Goal: Task Accomplishment & Management: Complete application form

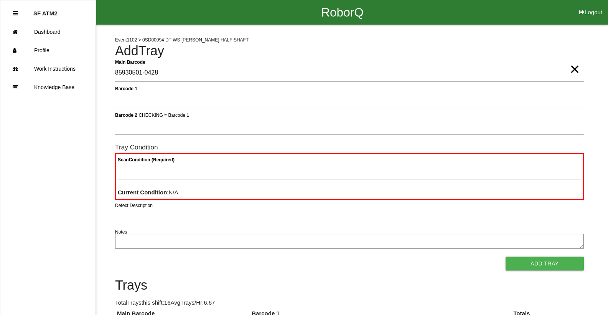
type Barcode "85930501-0428"
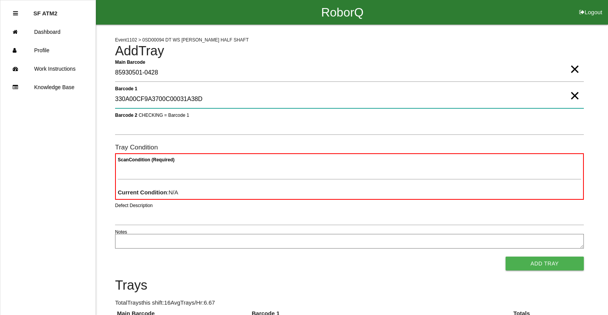
type 1 "330A00CF9A3700C00031A38D"
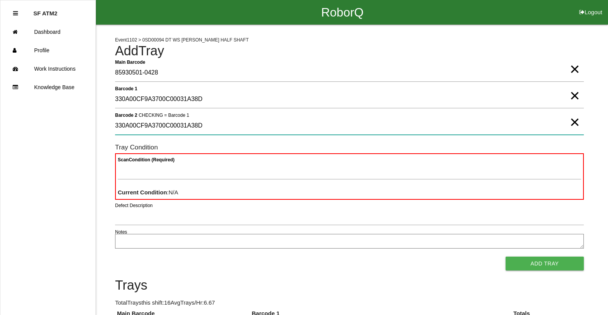
type 2 "330A00CF9A3700C00031A38D"
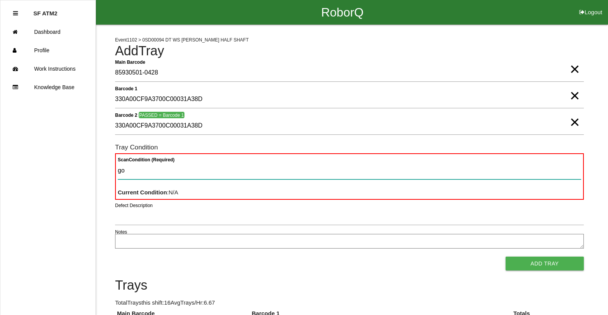
type Condition "goo"
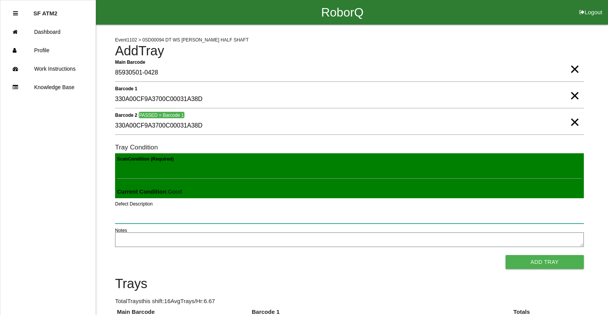
click at [506, 255] on button "Add Tray" at bounding box center [545, 262] width 78 height 14
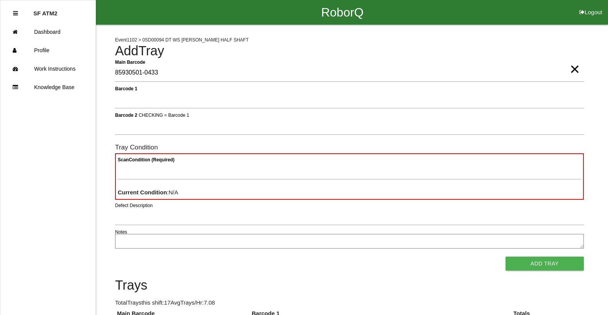
type Barcode "85930501-0433"
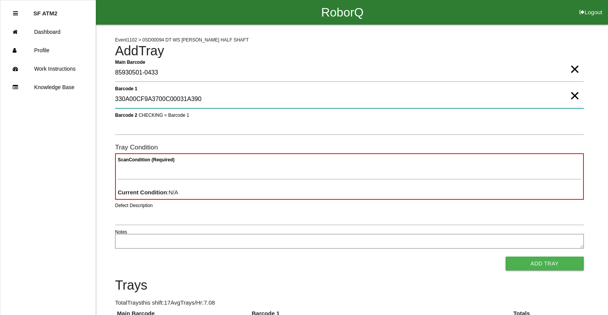
type 1 "330A00CF9A3700C00031A390"
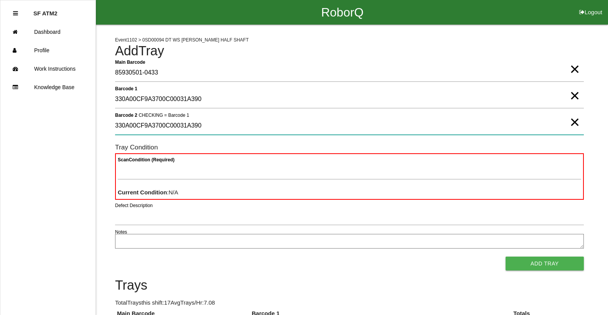
type 2 "330A00CF9A3700C00031A390"
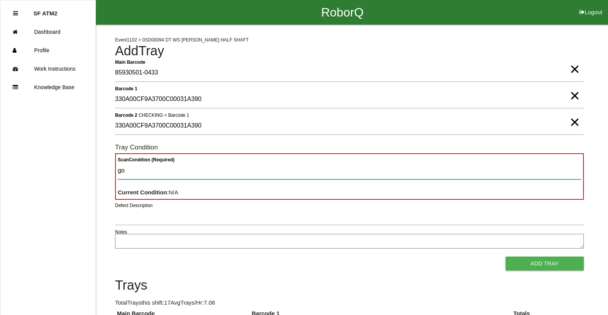
type Condition "goo"
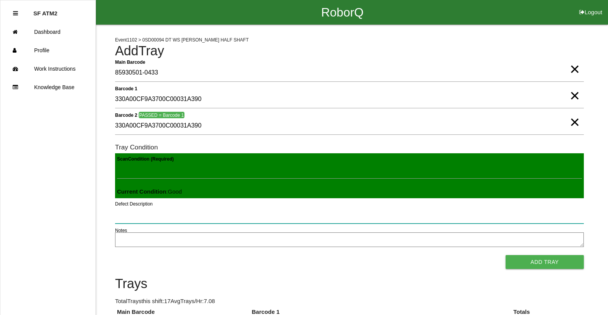
click at [506, 255] on button "Add Tray" at bounding box center [545, 262] width 78 height 14
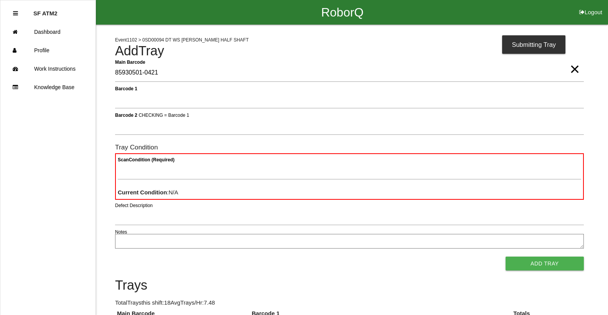
type Barcode "85930501-0421"
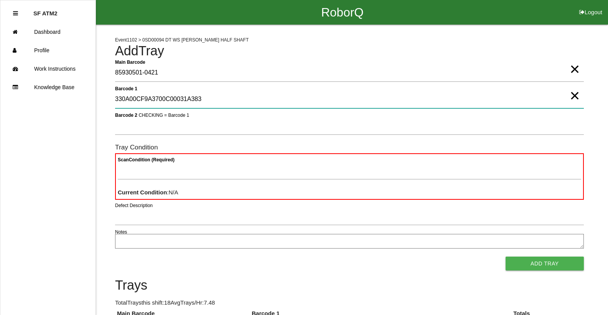
type 1 "330A00CF9A3700C00031A383"
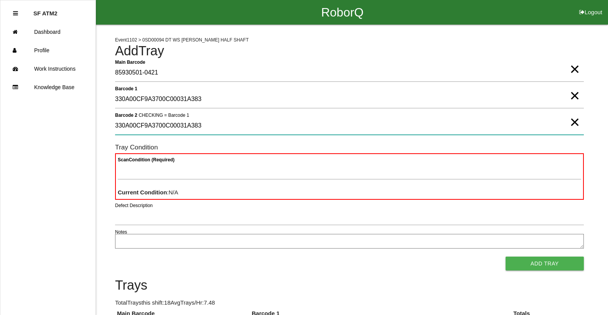
type 2 "330A00CF9A3700C00031A383"
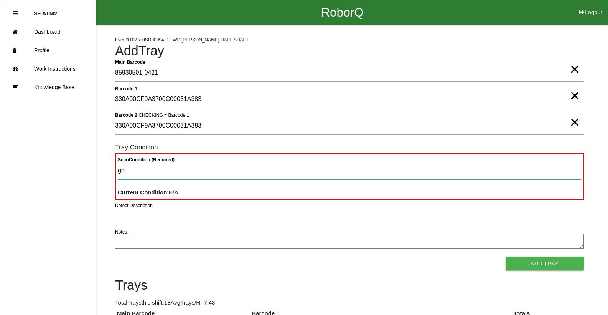
type Condition "goo"
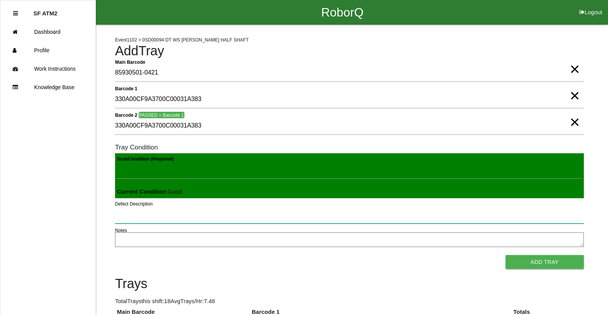
click at [506, 255] on button "Add Tray" at bounding box center [545, 262] width 78 height 14
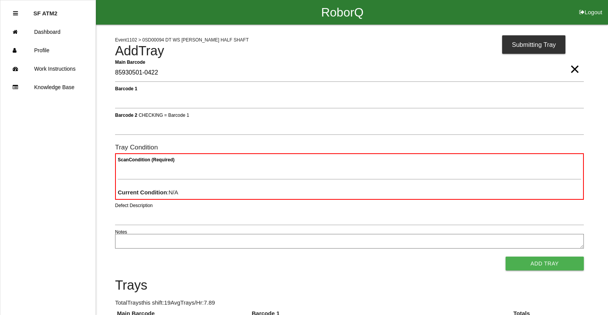
type Barcode "85930501-0422"
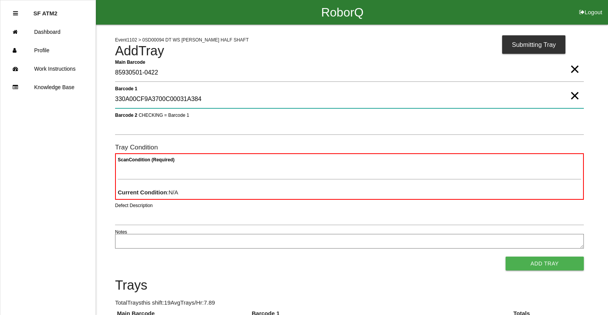
type 1 "330A00CF9A3700C00031A384"
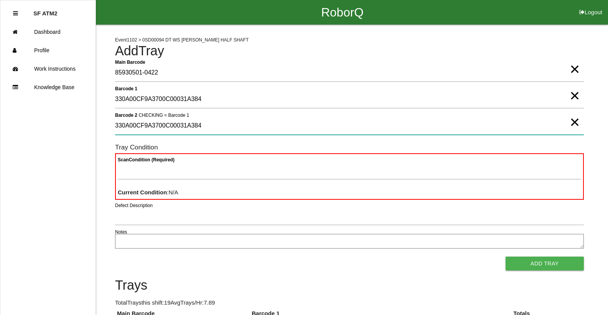
type 2 "330A00CF9A3700C00031A384"
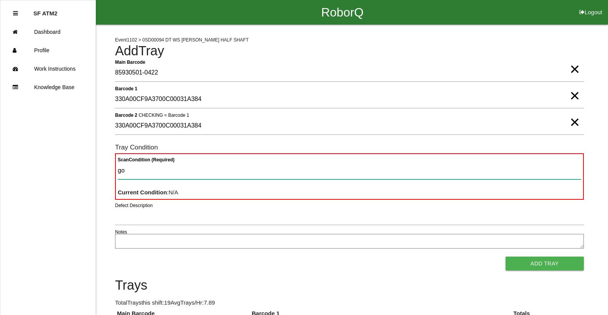
type Condition "goo"
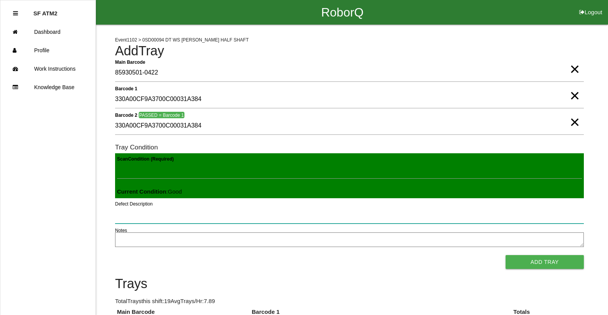
click at [506, 255] on button "Add Tray" at bounding box center [545, 262] width 78 height 14
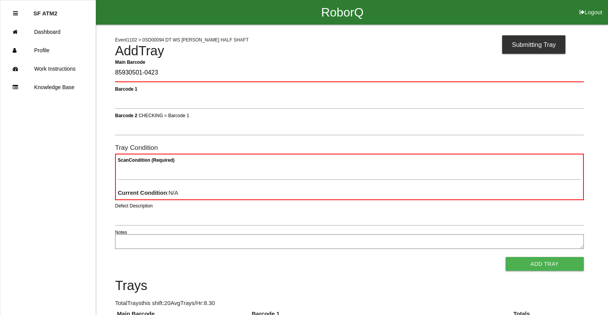
type Barcode "85930501-0423"
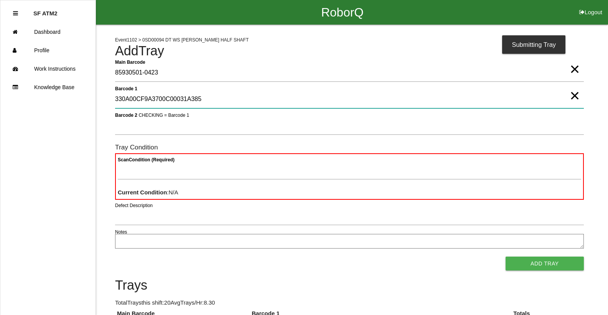
type 1 "330A00CF9A3700C00031A385"
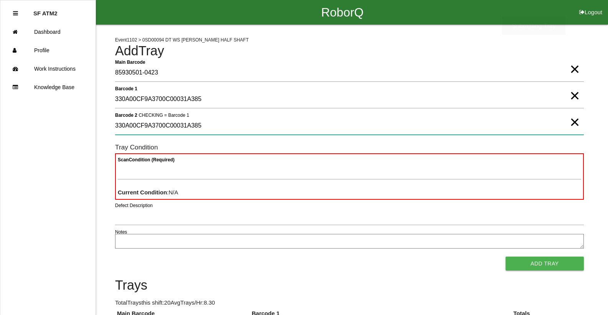
type 2 "330A00CF9A3700C00031A385"
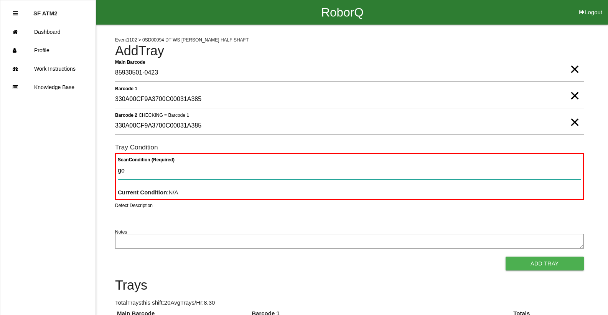
type Condition "goo"
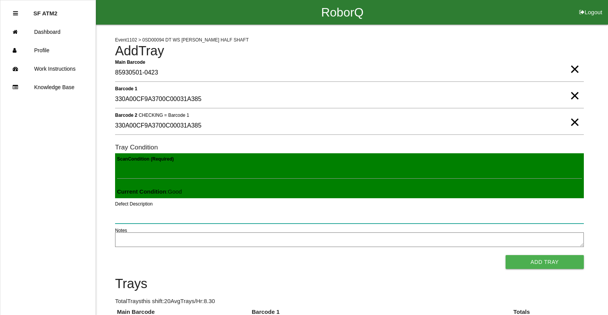
click at [506, 255] on button "Add Tray" at bounding box center [545, 262] width 78 height 14
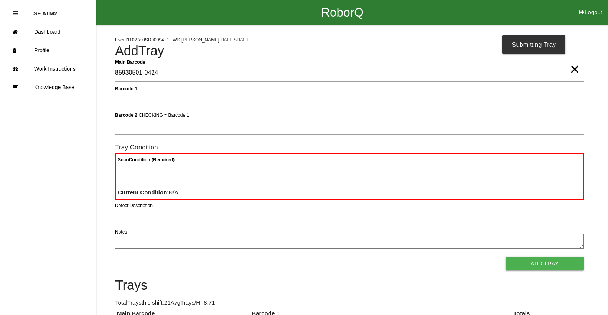
type Barcode "85930501-0424"
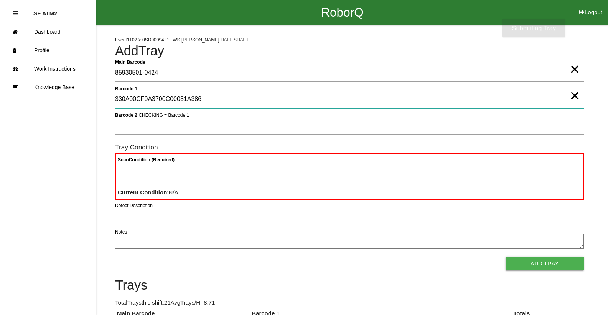
type 1 "330A00CF9A3700C00031A386"
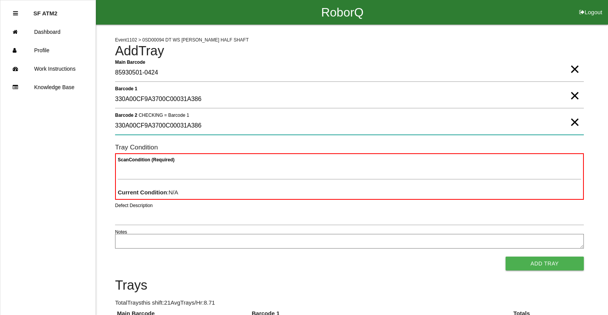
type 2 "330A00CF9A3700C00031A386"
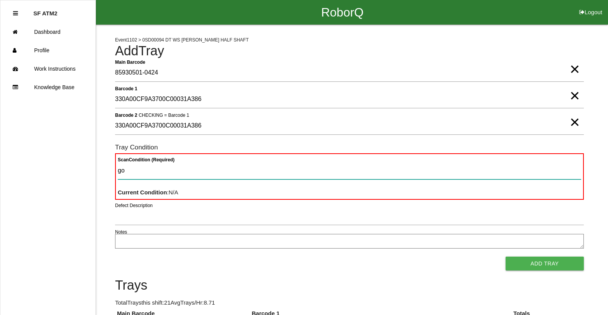
type Condition "goo"
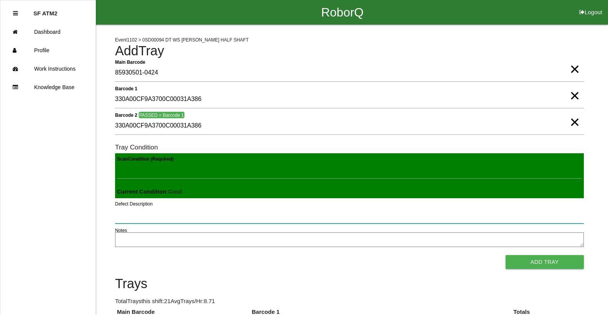
click at [506, 255] on button "Add Tray" at bounding box center [545, 262] width 78 height 14
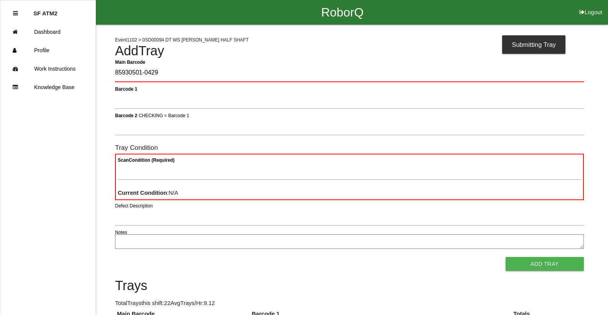
type Barcode "85930501-0429"
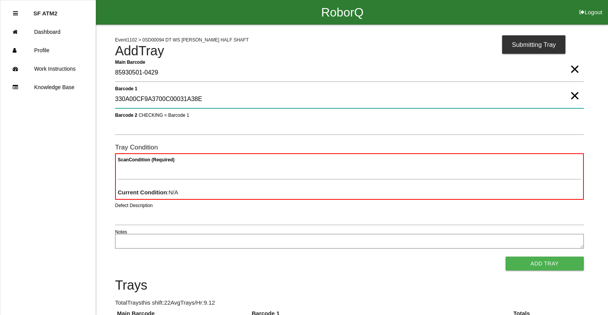
type 1 "330A00CF9A3700C00031A38E"
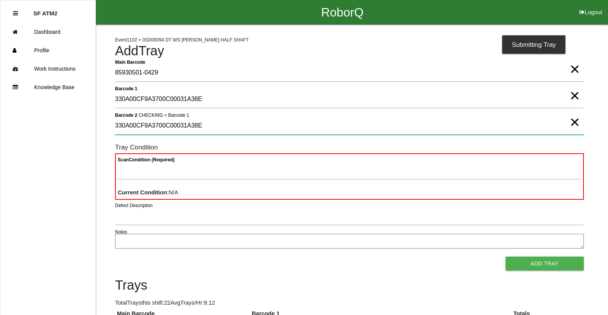
type 2 "330A00CF9A3700C00031A38E"
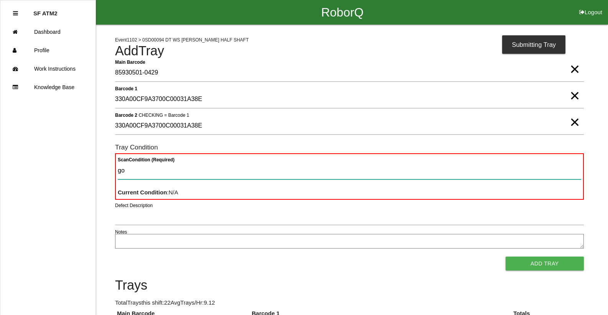
type Condition "goo"
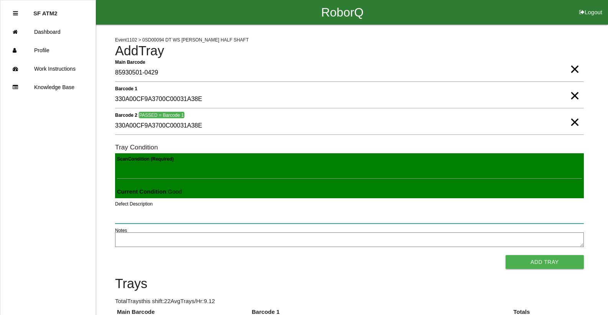
click at [506, 255] on button "Add Tray" at bounding box center [545, 262] width 78 height 14
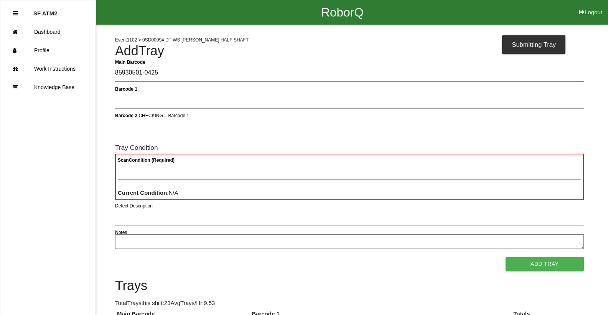
type Barcode "85930501-0425"
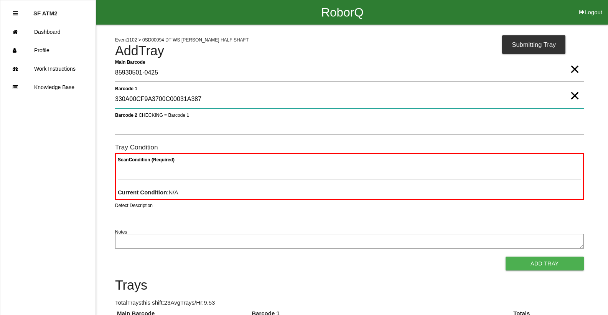
type 1 "330A00CF9A3700C00031A387"
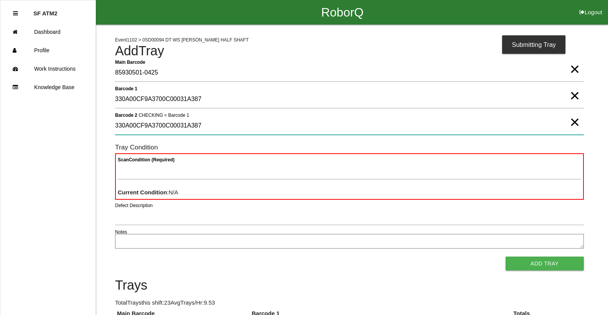
type 2 "330A00CF9A3700C00031A387"
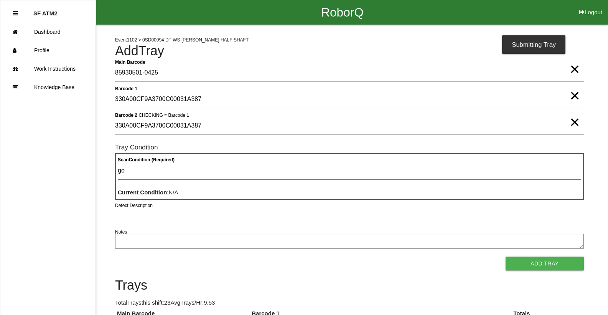
type Condition "goo"
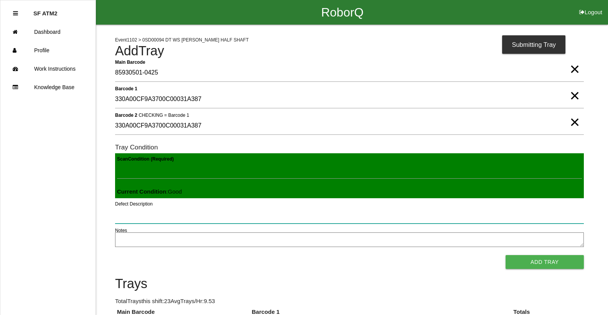
click at [506, 255] on button "Add Tray" at bounding box center [545, 262] width 78 height 14
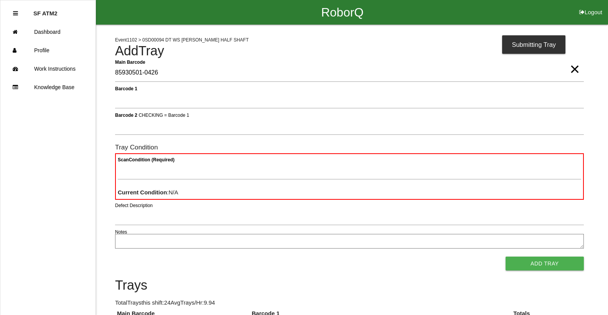
type Barcode "85930501-0426"
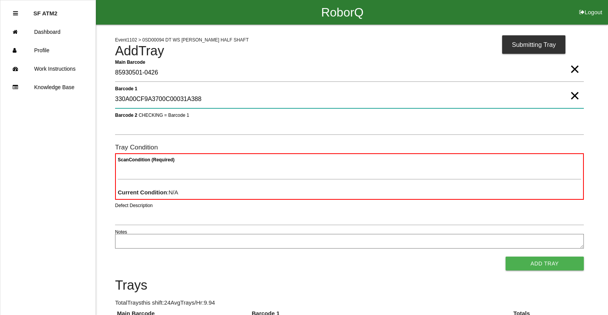
type 1 "330A00CF9A3700C00031A388"
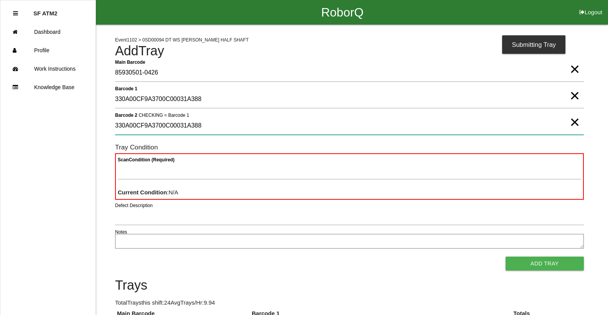
type 2 "330A00CF9A3700C00031A388"
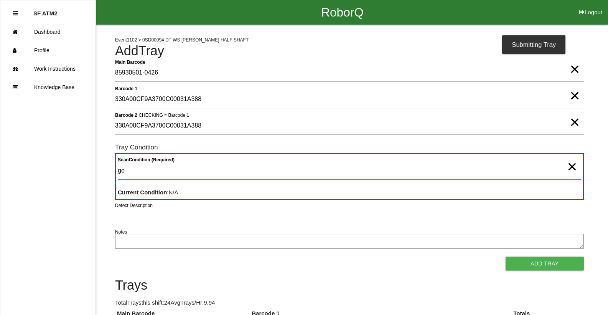
type Condition "goo"
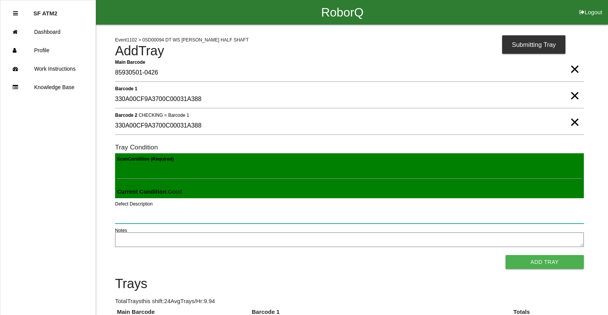
click at [506, 255] on button "Add Tray" at bounding box center [545, 262] width 78 height 14
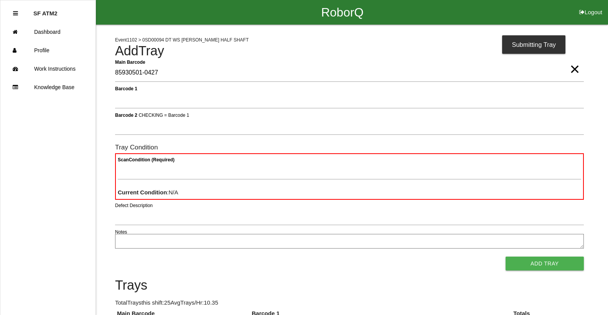
type Barcode "85930501-0427"
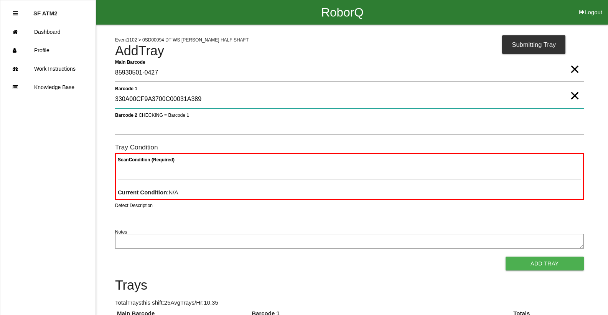
type 1 "330A00CF9A3700C00031A389"
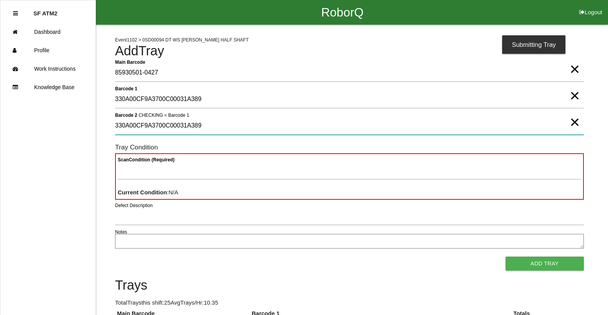
type 2 "330A00CF9A3700C00031A389"
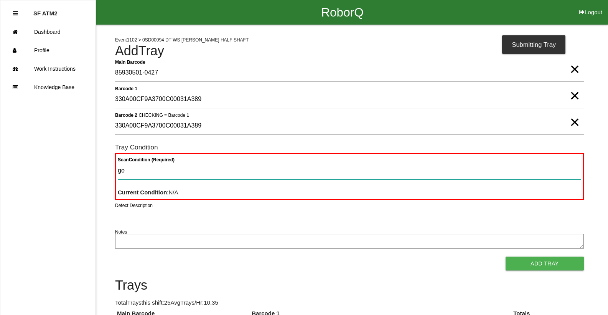
type Condition "goo"
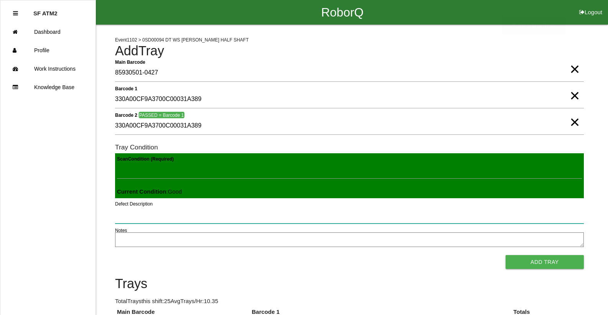
click at [506, 255] on button "Add Tray" at bounding box center [545, 262] width 78 height 14
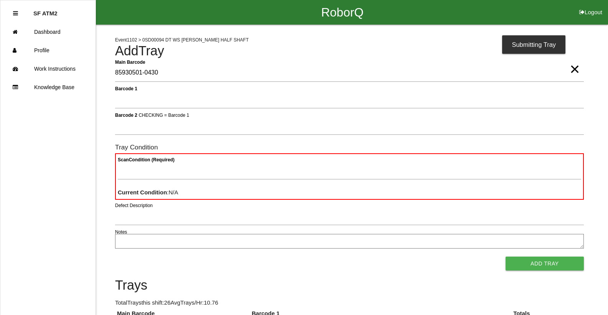
type Barcode "85930501-0430"
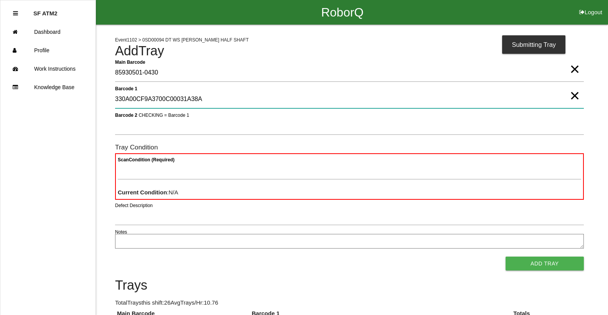
type 1 "330A00CF9A3700C00031A38A"
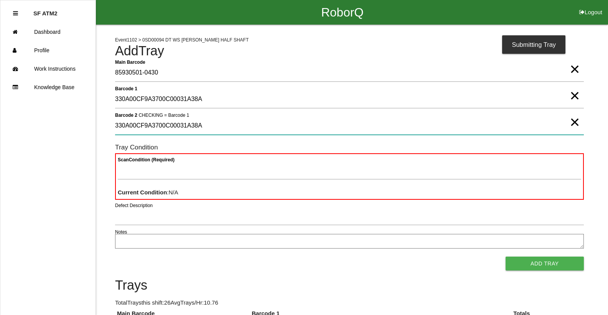
type 2 "330A00CF9A3700C00031A38A"
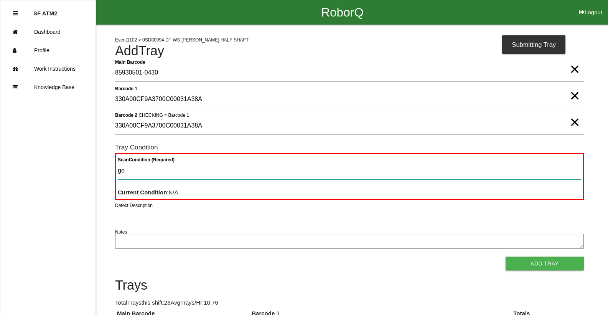
type Condition "goo"
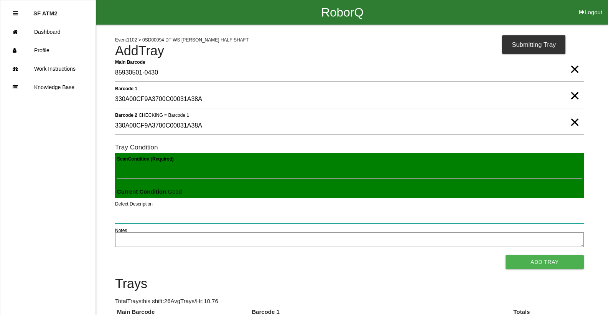
click at [506, 255] on button "Add Tray" at bounding box center [545, 262] width 78 height 14
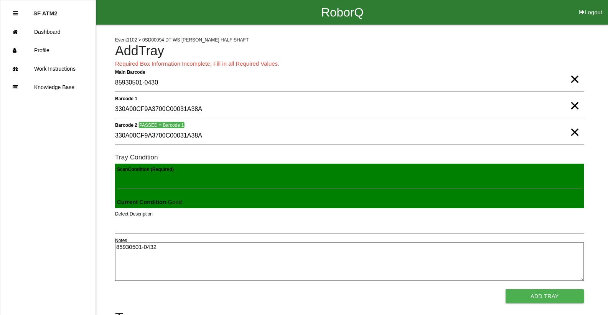
type textarea "85930501-0432"
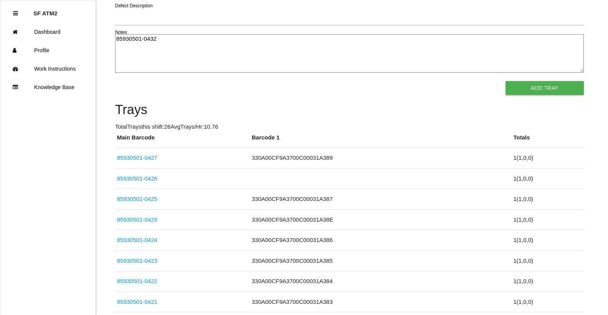
click link "85930501-0425" at bounding box center [137, 198] width 40 height 7
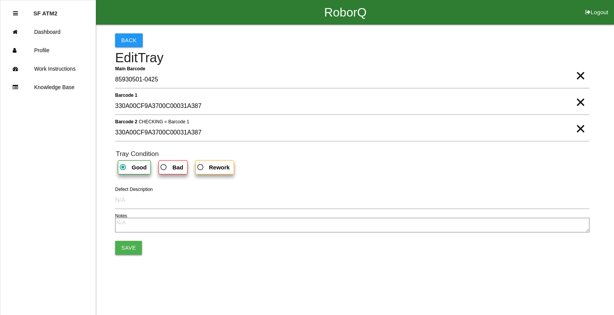
click at [125, 245] on button "Save" at bounding box center [128, 248] width 27 height 14
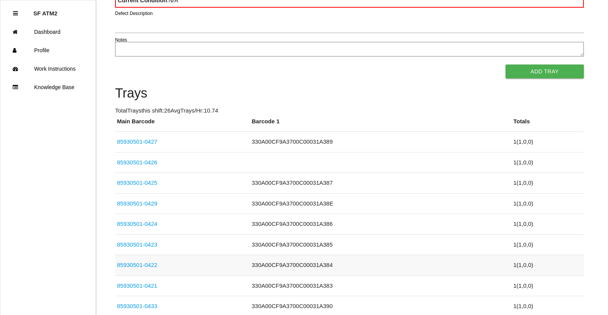
scroll to position [269, 0]
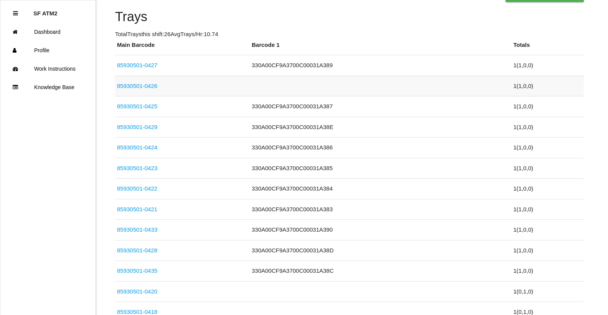
click at [144, 84] on link "85930501-0426" at bounding box center [137, 86] width 40 height 7
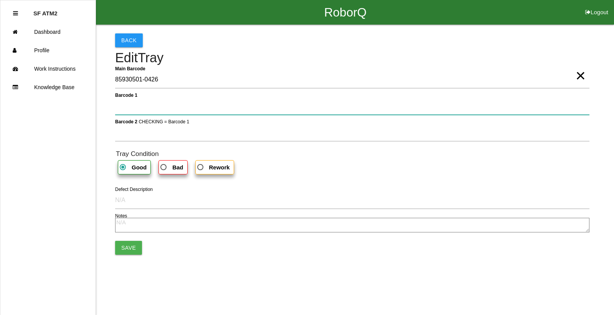
click at [176, 103] on 1 "Barcode 1" at bounding box center [352, 106] width 474 height 18
type 1 "330A00CF9A3700C00031A388"
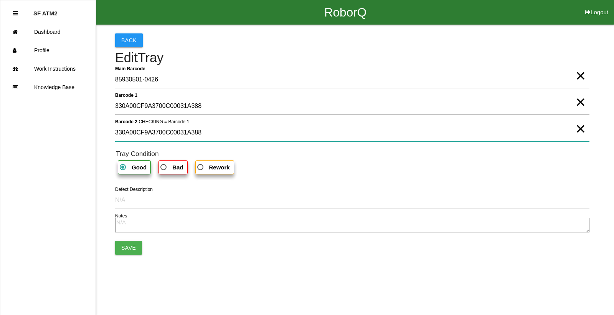
type 2 "330A00CF9A3700C00031A388"
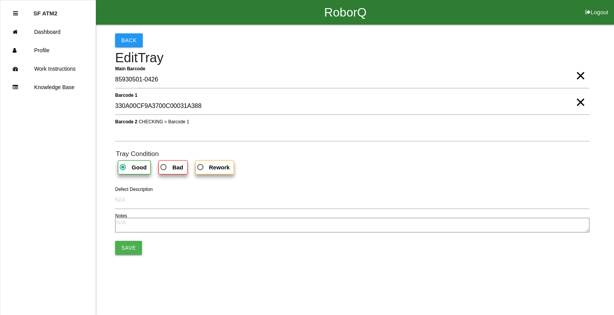
click at [124, 244] on button "Save" at bounding box center [128, 248] width 27 height 14
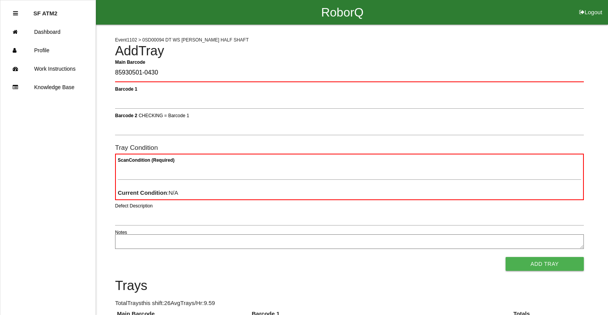
type Barcode "85930501-0430"
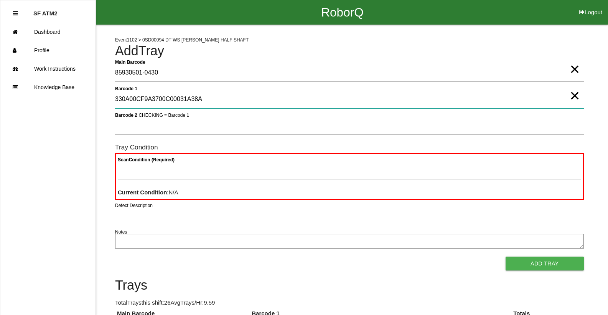
type 1 "330A00CF9A3700C00031A38A"
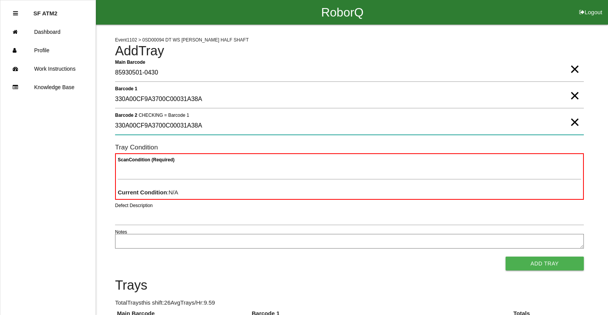
type 2 "330A00CF9A3700C00031A38A"
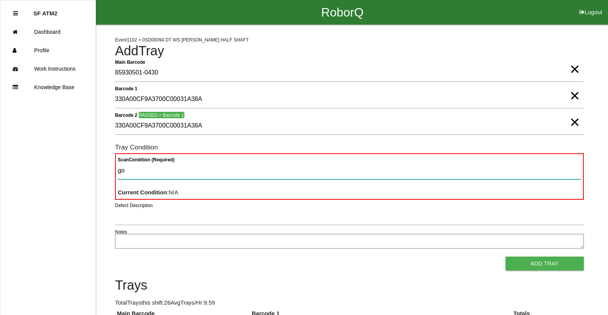
type Condition "goo"
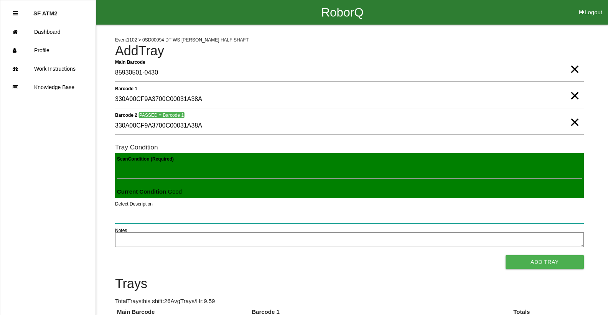
click at [506, 255] on button "Add Tray" at bounding box center [545, 262] width 78 height 14
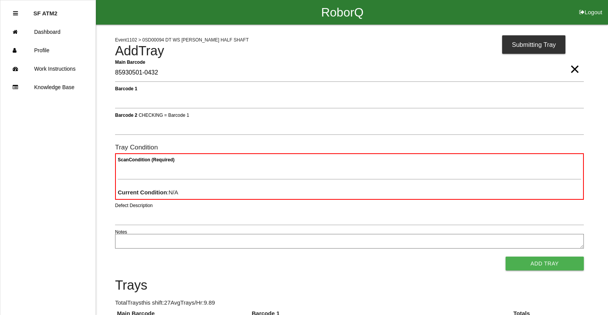
type Barcode "85930501-0432"
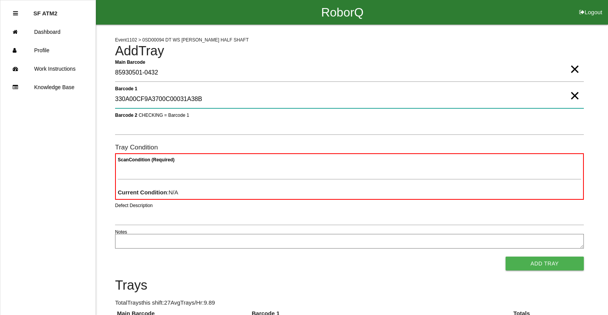
type 1 "330A00CF9A3700C00031A38B"
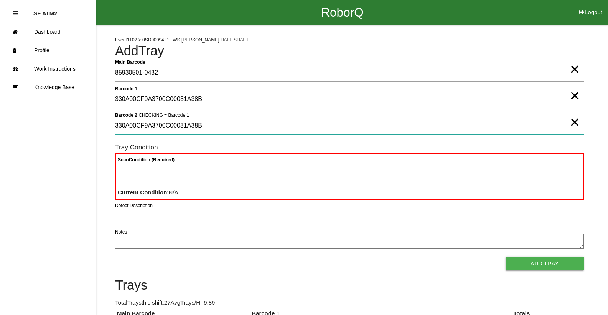
type 2 "330A00CF9A3700C00031A38B"
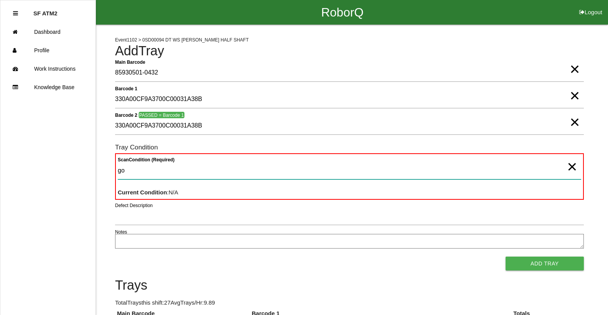
type Condition "goo"
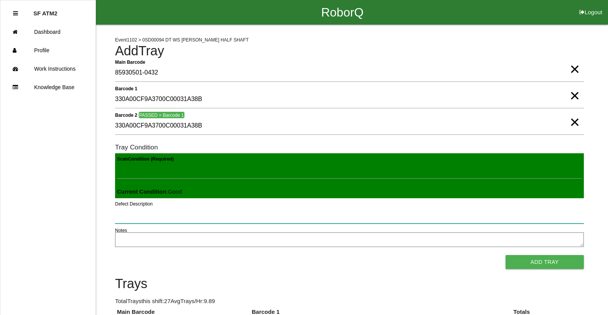
click at [506, 255] on button "Add Tray" at bounding box center [545, 262] width 78 height 14
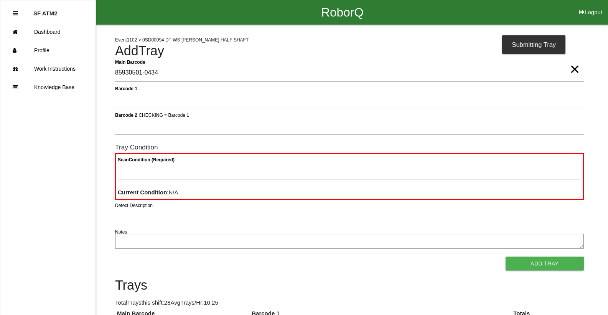
type Barcode "85930501-0434"
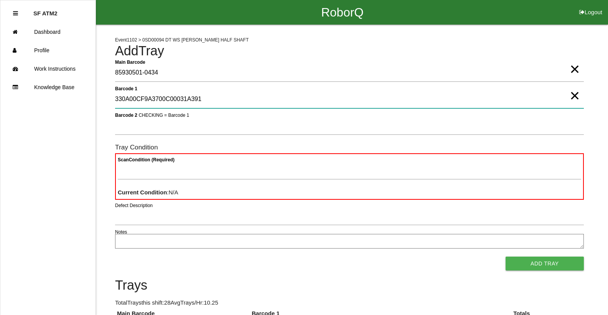
type 1 "330A00CF9A3700C00031A391"
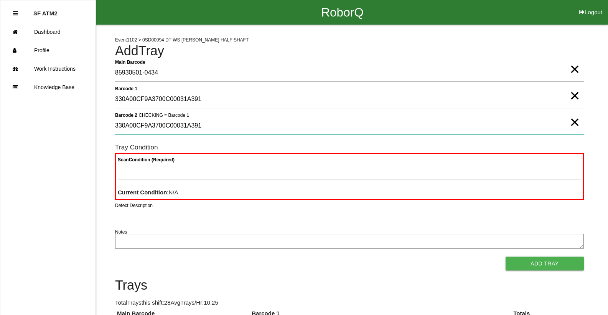
type 2 "330A00CF9A3700C00031A391"
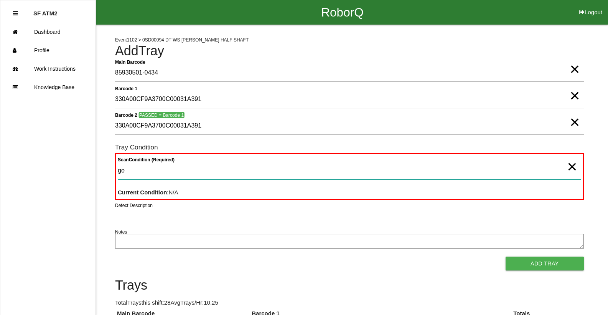
type Condition "goo"
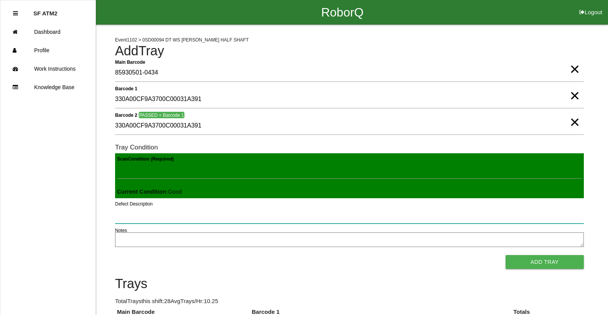
click at [506, 255] on button "Add Tray" at bounding box center [545, 262] width 78 height 14
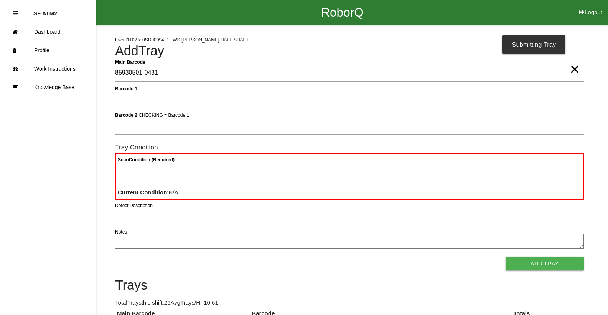
type Barcode "85930501-0431"
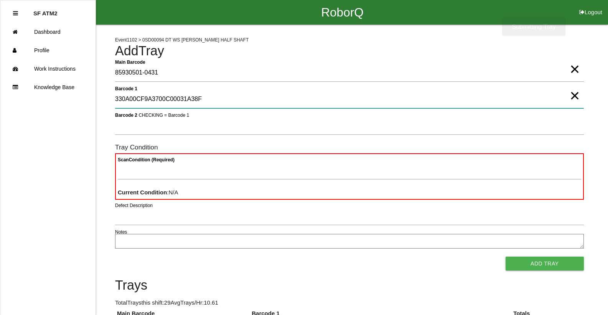
type 1 "330A00CF9A3700C00031A38F"
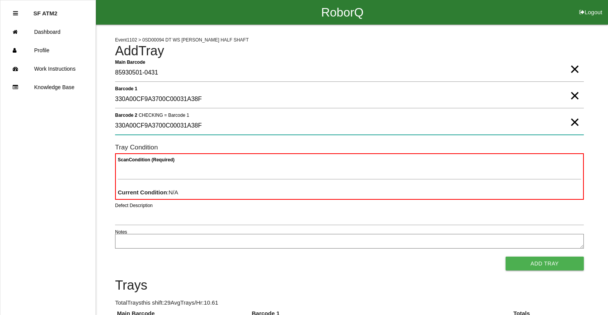
type 2 "330A00CF9A3700C00031A38F"
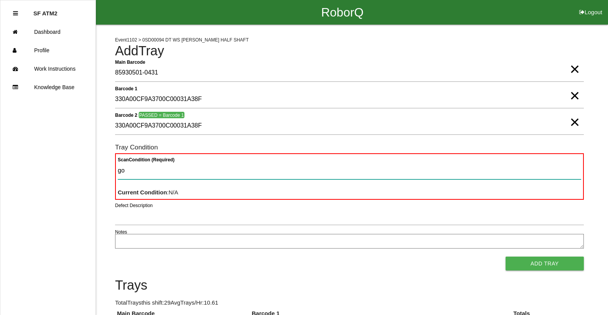
type Condition "goo"
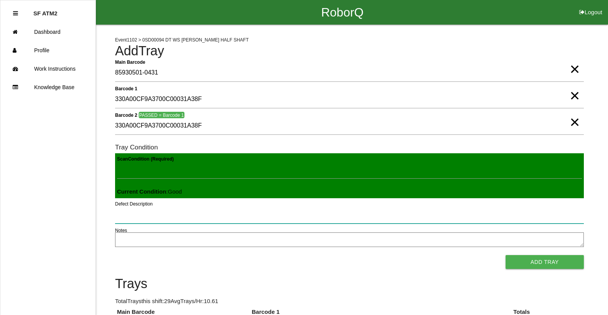
click at [506, 255] on button "Add Tray" at bounding box center [545, 262] width 78 height 14
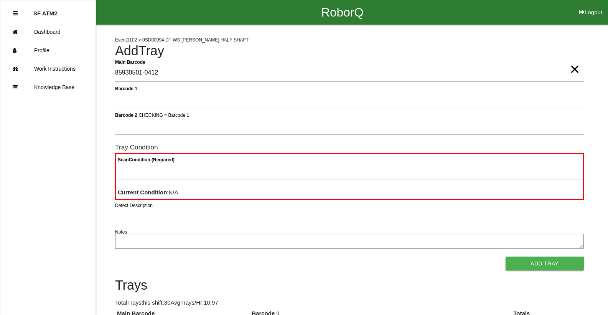
type Barcode "85930501-0412"
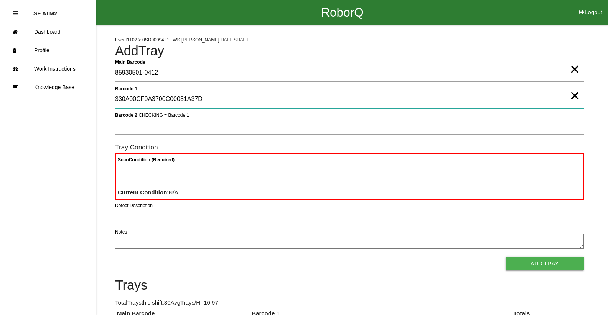
type 1 "330A00CF9A3700C00031A37D"
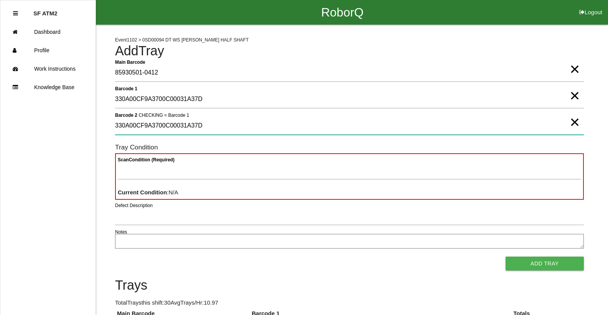
type 2 "330A00CF9A3700C00031A37D"
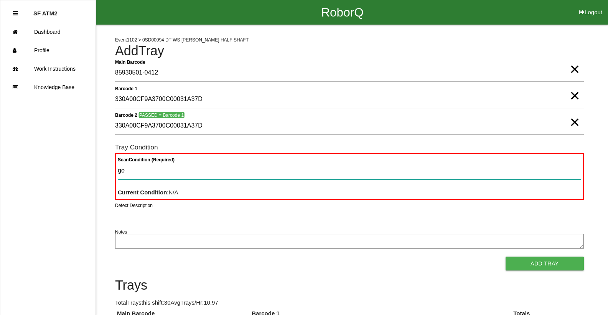
type Condition "goo"
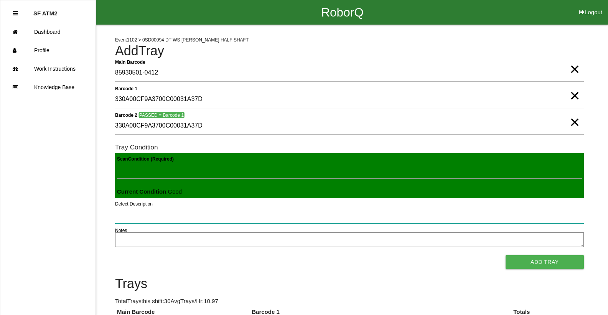
click at [506, 255] on button "Add Tray" at bounding box center [545, 262] width 78 height 14
